Goal: Find specific page/section: Find specific page/section

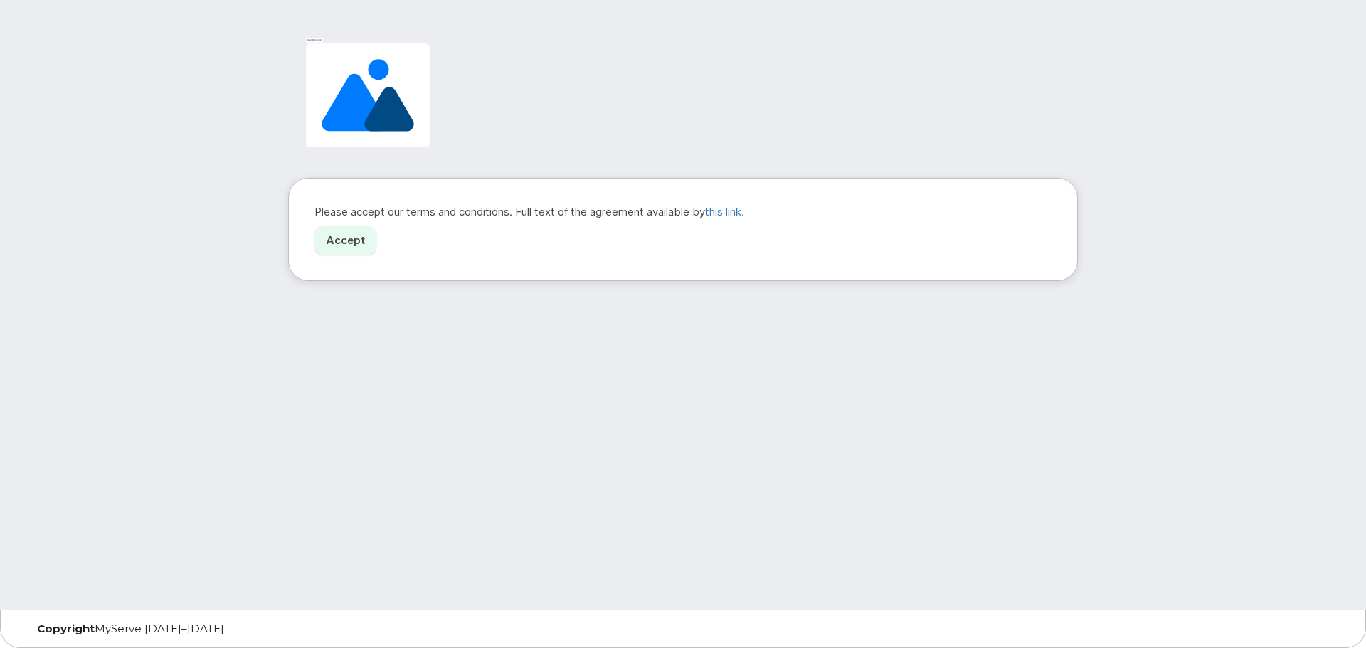
click at [347, 244] on link "Accept" at bounding box center [346, 240] width 62 height 29
click at [350, 242] on link "Accept" at bounding box center [346, 240] width 62 height 29
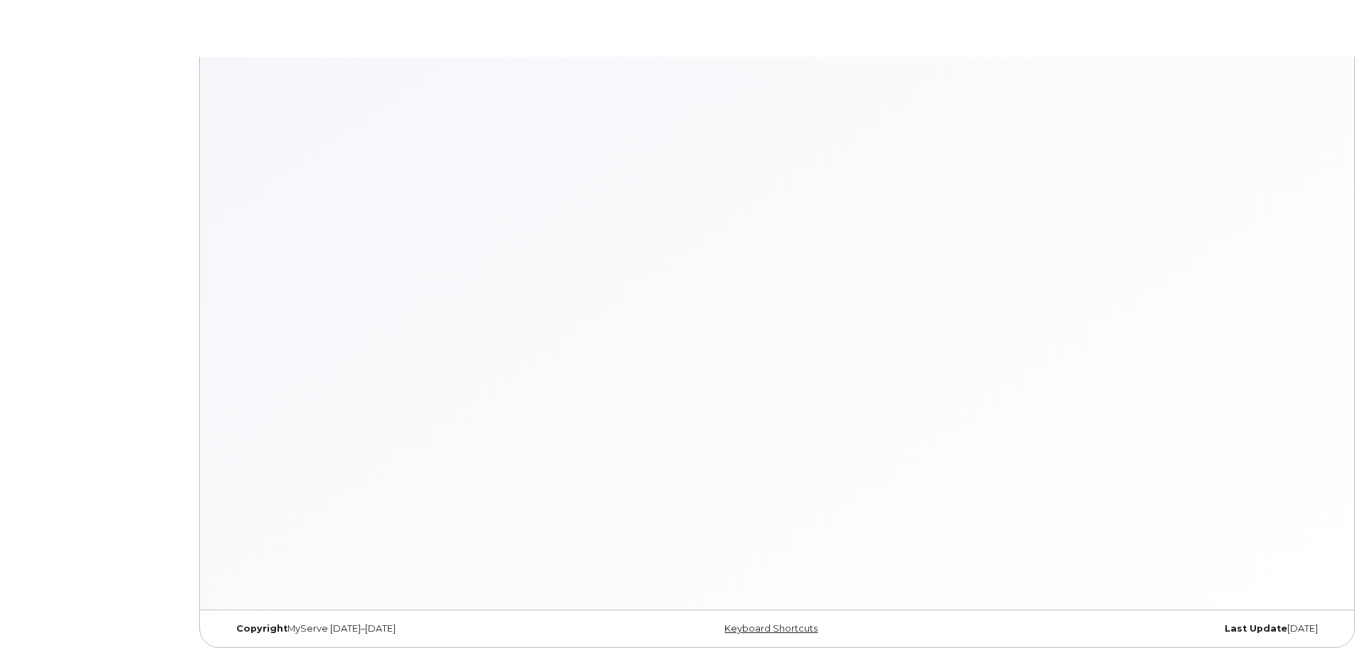
click at [739, 213] on div at bounding box center [777, 333] width 1156 height 553
